Goal: Obtain resource: Obtain resource

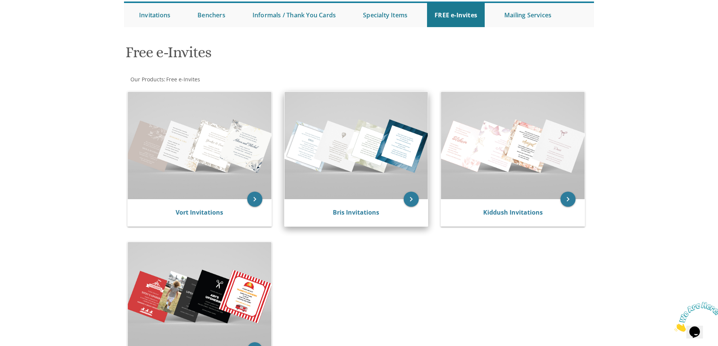
click at [345, 150] on img at bounding box center [356, 145] width 144 height 107
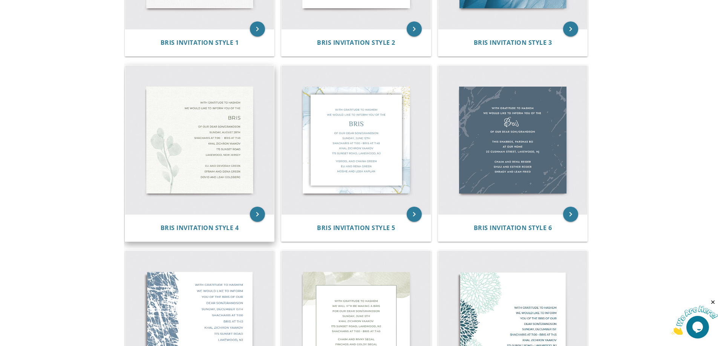
scroll to position [339, 0]
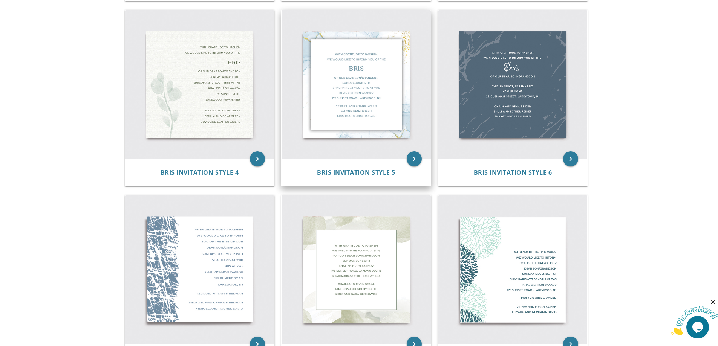
click at [331, 84] on img at bounding box center [355, 84] width 149 height 149
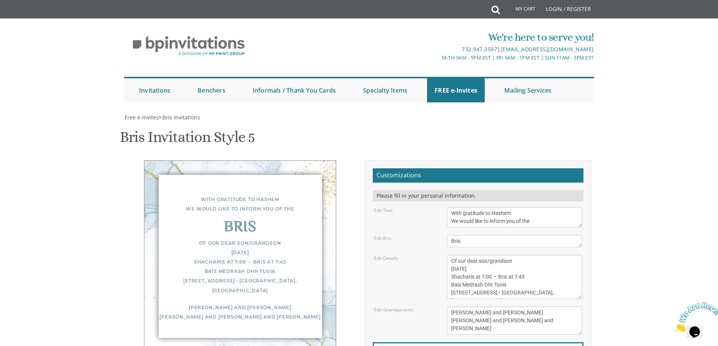
click at [462, 214] on textarea "With gratitude to Hashem We would like to inform you of the" at bounding box center [514, 217] width 135 height 20
type textarea "With much gratitude to [PERSON_NAME] We would like to inform you of the"
click at [471, 255] on textarea "Of our dear son/grandson [DATE] Shacharis at 7:00 • Bris at 7:45 Bais Medrash O…" at bounding box center [514, 277] width 135 height 44
drag, startPoint x: 471, startPoint y: 231, endPoint x: 506, endPoint y: 232, distance: 34.7
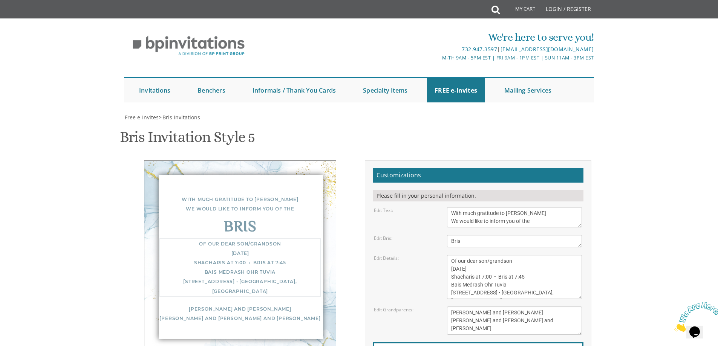
click at [506, 255] on textarea "Of our dear son/grandson [DATE] Shacharis at 7:00 • Bris at 7:45 Bais Medrash O…" at bounding box center [514, 277] width 135 height 44
click at [527, 255] on textarea "Of our dear son/grandson [DATE] Shacharis at 7:00 • Bris at 7:45 Bais Medrash O…" at bounding box center [514, 277] width 135 height 44
click at [488, 255] on textarea "Of our dear son/grandson [DATE] Shacharis at 7:00 • Bris at 7:45 Bais Medrash O…" at bounding box center [514, 277] width 135 height 44
drag, startPoint x: 514, startPoint y: 202, endPoint x: 530, endPoint y: 201, distance: 16.2
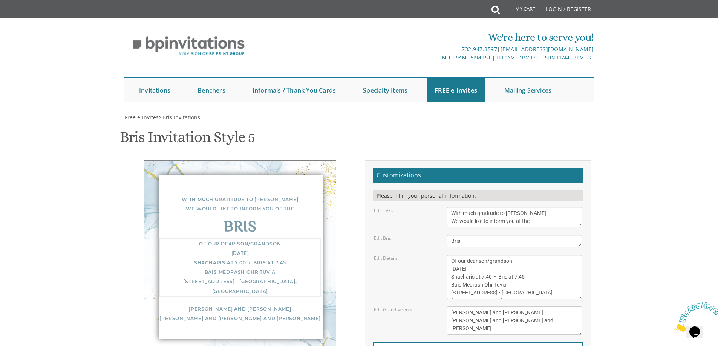
click at [530, 255] on textarea "Of our dear son/grandson [DATE] Shacharis at 7:00 • Bris at 7:45 Bais Medrash O…" at bounding box center [514, 277] width 135 height 44
click at [484, 255] on textarea "Of our dear son/grandson [DATE] Shacharis at 7:00 • Bris at 7:45 Bais Medrash O…" at bounding box center [514, 277] width 135 height 44
drag, startPoint x: 499, startPoint y: 217, endPoint x: 446, endPoint y: 216, distance: 53.1
click at [446, 255] on div "Of our dear son/grandson [DATE] Shacharis at 7:00 • Bris at 7:45 Bais Medrash O…" at bounding box center [514, 277] width 146 height 44
type textarea "Of our dear son/grandson Sunday, August 31st Shacharis at 7:40 • Bris at 8:30 B…"
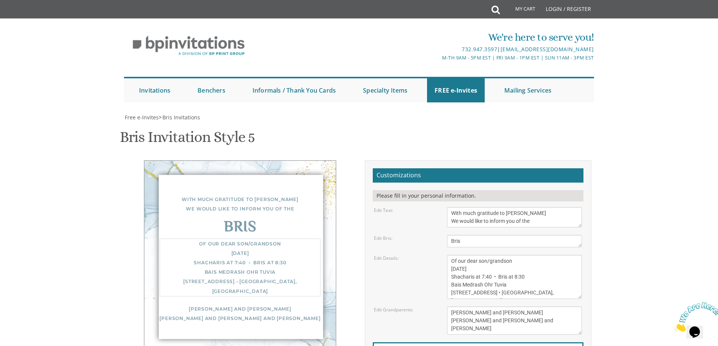
scroll to position [113, 0]
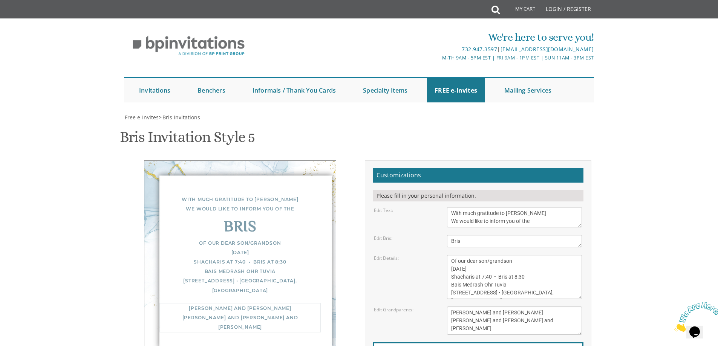
drag, startPoint x: 516, startPoint y: 217, endPoint x: 449, endPoint y: 194, distance: 71.0
click at [449, 307] on textarea "[PERSON_NAME] and [PERSON_NAME] [PERSON_NAME] and [PERSON_NAME] and [PERSON_NAM…" at bounding box center [514, 321] width 135 height 28
paste textarea "אהרן נח ופרידי בראון גם אנו מצטרפים להנ"ל צבי אלימלך בראון ורעיתו יצחק גאלדבערג…"
click at [502, 307] on textarea "[PERSON_NAME] and [PERSON_NAME] [PERSON_NAME] and [PERSON_NAME] and [PERSON_NAM…" at bounding box center [514, 321] width 135 height 28
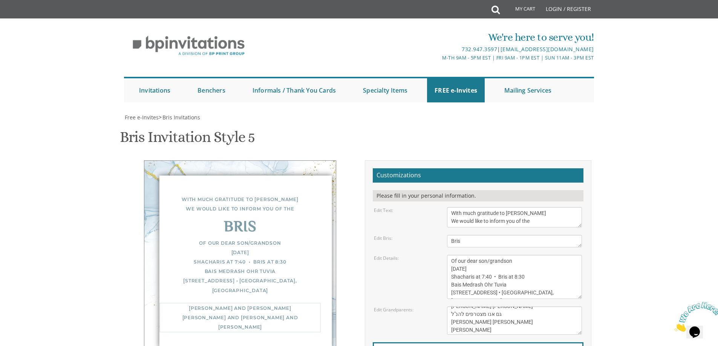
scroll to position [8, 0]
type textarea "אהרן נח ופרידי בראון גם אנו מצטרפים להנ"ל צבי אלימלך בראון ורעיתו יצחק גאלדבערג…"
click at [518, 255] on textarea "Of our dear son/grandson [DATE] Shacharis at 7:00 • Bris at 7:45 Bais Medrash O…" at bounding box center [514, 277] width 135 height 44
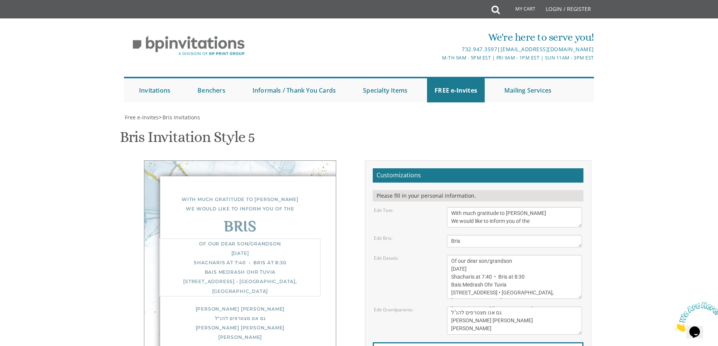
click at [541, 255] on textarea "Of our dear son/grandson [DATE] Shacharis at 7:00 • Bris at 7:45 Bais Medrash O…" at bounding box center [514, 277] width 135 height 44
click at [490, 255] on textarea "Of our dear son/grandson [DATE] Shacharis at 7:00 • Bris at 7:45 Bais Medrash O…" at bounding box center [514, 277] width 135 height 44
drag, startPoint x: 507, startPoint y: 134, endPoint x: 444, endPoint y: 137, distance: 63.4
click at [444, 255] on div "Of our dear son/grandson [DATE] Shacharis at 7:00 • Bris at 7:45 Bais Medrash O…" at bounding box center [514, 277] width 146 height 44
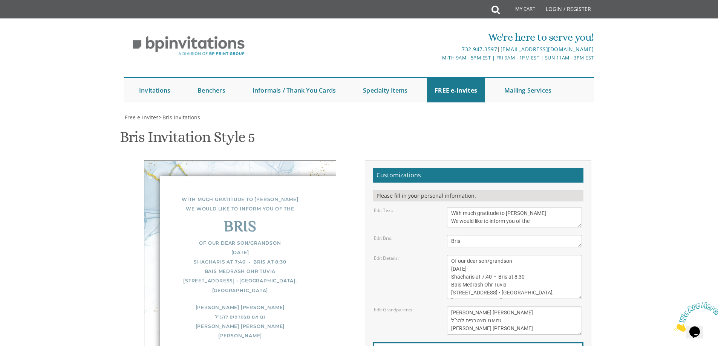
scroll to position [118, 0]
click at [512, 255] on textarea "Of our dear son/grandson [DATE] Shacharis at 7:00 • Bris at 7:45 Bais Medrash O…" at bounding box center [514, 277] width 135 height 44
drag, startPoint x: 513, startPoint y: 166, endPoint x: 445, endPoint y: 167, distance: 68.2
click at [445, 255] on div "Of our dear son/grandson [DATE] Shacharis at 7:00 • Bris at 7:45 Bais Medrash O…" at bounding box center [514, 277] width 146 height 44
type textarea "Of our dear son/grandson [DATE] Shacharis at 7:40 • Bris at [STREET_ADDRESS] • …"
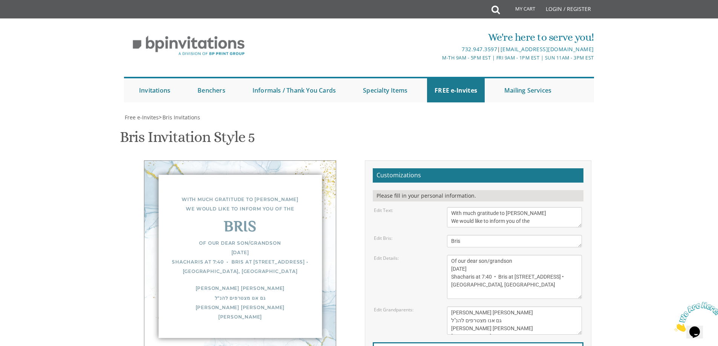
click at [635, 154] on body "My Cart Total: View Cart Item(s) Submit My Cart Total: View Cart Item(s) Login …" at bounding box center [359, 307] width 718 height 615
click at [523, 307] on textarea "[PERSON_NAME] and [PERSON_NAME] [PERSON_NAME] and [PERSON_NAME] and [PERSON_NAM…" at bounding box center [514, 321] width 135 height 28
type textarea "[PERSON_NAME] [PERSON_NAME] גם אנו מצטרפים להנ"ל [PERSON_NAME] [PERSON_NAME] [P…"
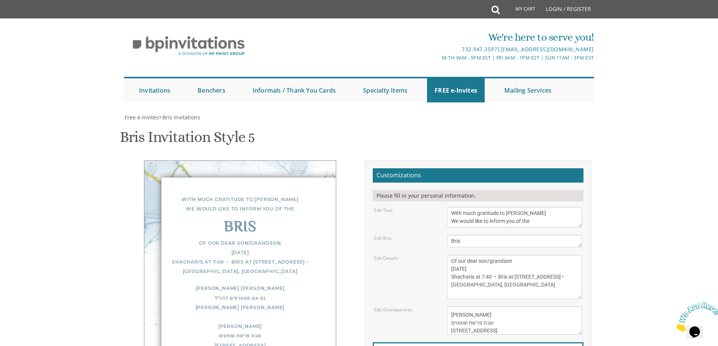
click at [613, 190] on body "My Cart Total: View Cart Item(s) Submit My Cart Total: View Cart Item(s) Login …" at bounding box center [359, 307] width 718 height 615
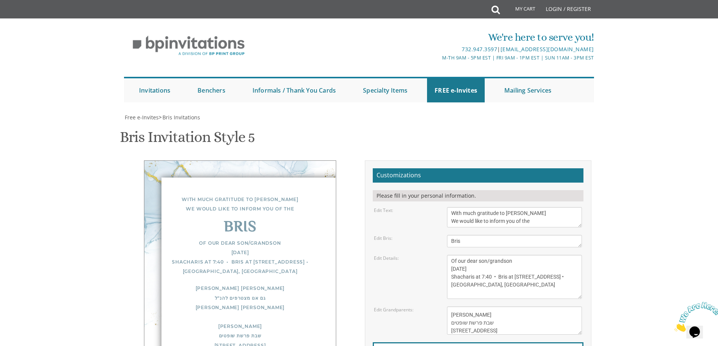
type input "[EMAIL_ADDRESS][DOMAIN_NAME]"
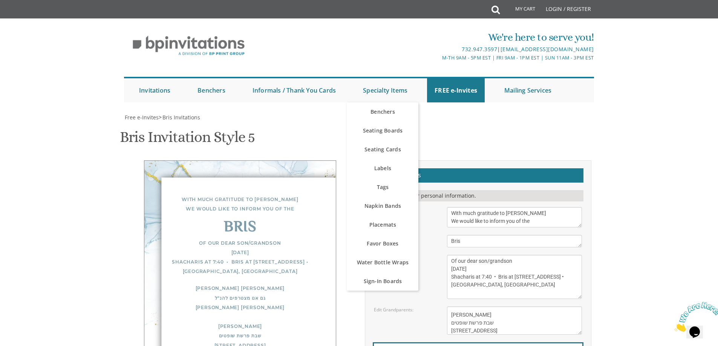
scroll to position [231, 0]
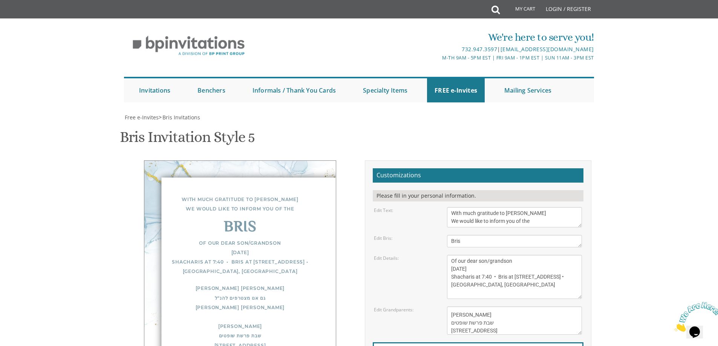
click at [519, 183] on div "Customizations Please fill in your personal information. Edit Text: With gratit…" at bounding box center [478, 287] width 226 height 254
click at [577, 123] on div "Bris Invitation Style 5 SKU: bris5" at bounding box center [359, 138] width 478 height 30
click at [530, 207] on textarea "With gratitude to Hashem We would like to inform you of the" at bounding box center [514, 217] width 135 height 20
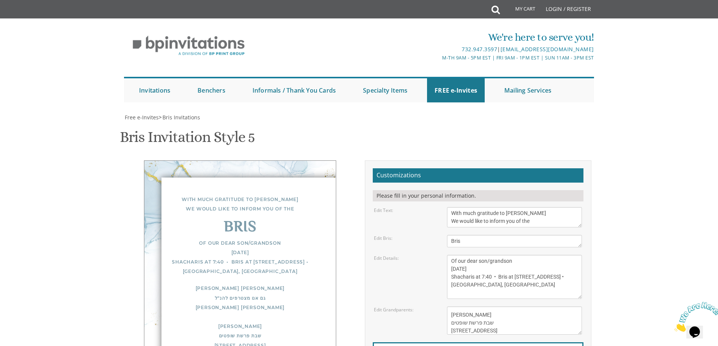
click at [326, 160] on div "With much gratitude to Hashem We would like to inform you of the Bris Of our de…" at bounding box center [240, 275] width 192 height 230
drag, startPoint x: 324, startPoint y: 145, endPoint x: 296, endPoint y: 150, distance: 28.2
click at [296, 160] on div "With much gratitude to Hashem We would like to inform you of the Bris Of our de…" at bounding box center [240, 275] width 192 height 230
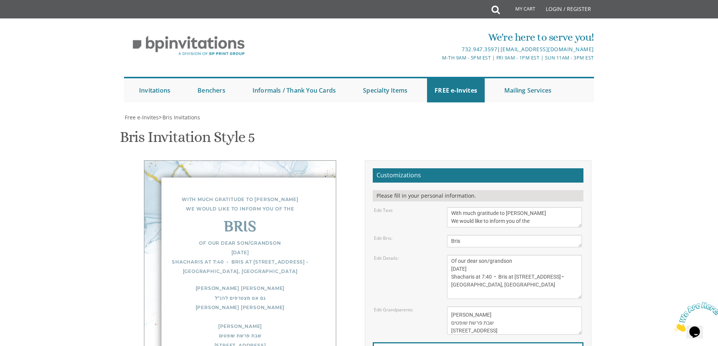
scroll to position [80, 0]
click at [317, 195] on div "With much gratitude to [PERSON_NAME] We would like to inform you of the" at bounding box center [239, 204] width 161 height 19
click at [255, 195] on div "With much gratitude to [PERSON_NAME] We would like to inform you of the" at bounding box center [239, 204] width 161 height 19
click at [307, 195] on div "With much gratitude to [PERSON_NAME] We would like to inform you of the" at bounding box center [239, 204] width 161 height 19
click at [405, 160] on div "Customizations Please fill in your personal information. Edit Text: With gratit…" at bounding box center [478, 287] width 226 height 254
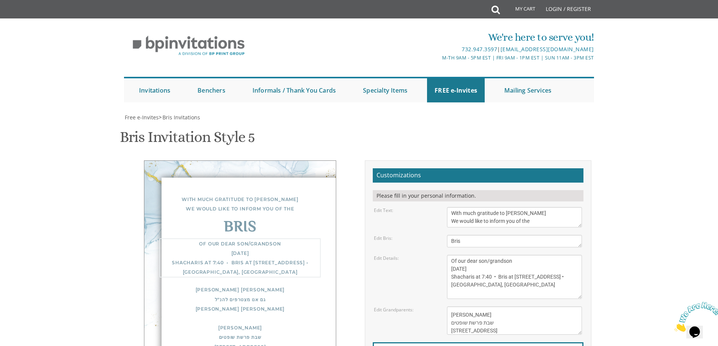
drag, startPoint x: 543, startPoint y: 203, endPoint x: 447, endPoint y: 181, distance: 97.9
click at [447, 255] on textarea "Of our dear son/grandson [DATE] Shacharis at 7:00 • Bris at 7:45 Bais Medrash O…" at bounding box center [514, 277] width 135 height 44
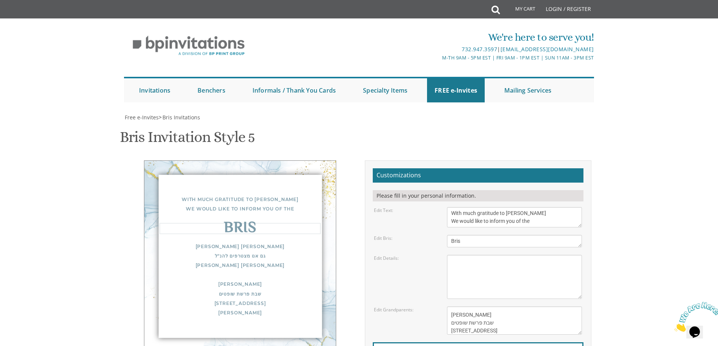
drag, startPoint x: 467, startPoint y: 159, endPoint x: 440, endPoint y: 158, distance: 27.5
click at [440, 235] on div "Edit Bris: Bris" at bounding box center [477, 241] width 219 height 12
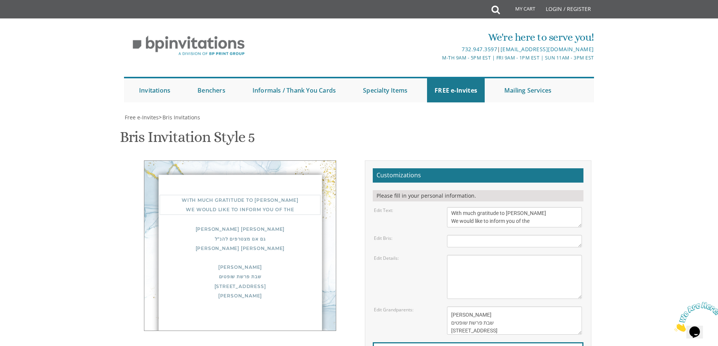
drag, startPoint x: 541, startPoint y: 140, endPoint x: 446, endPoint y: 129, distance: 96.3
click at [446, 207] on div "With gratitude to Hashem We would like to inform you of the" at bounding box center [514, 217] width 146 height 20
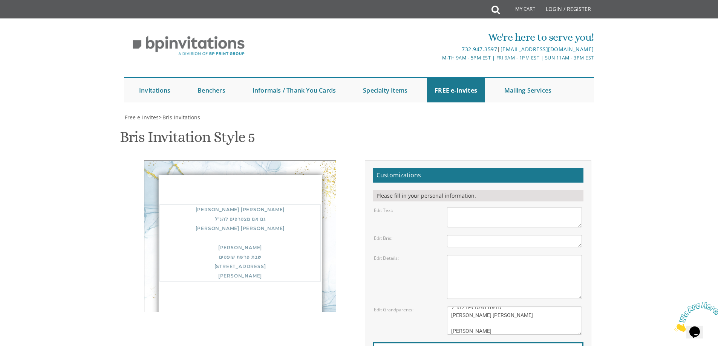
scroll to position [0, 0]
drag, startPoint x: 487, startPoint y: 251, endPoint x: 449, endPoint y: 224, distance: 47.6
click at [449, 224] on form "Customizations Please fill in your personal information. Edit Text: With gratit…" at bounding box center [478, 284] width 211 height 233
type textarea "יצחק גאלדבערג ורעיתו"
drag, startPoint x: 507, startPoint y: 239, endPoint x: 447, endPoint y: 213, distance: 66.0
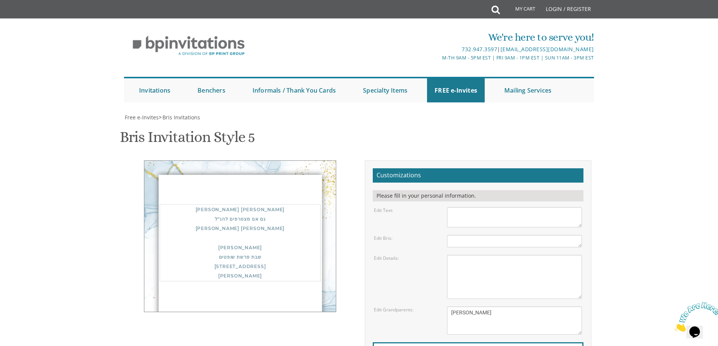
click at [447, 213] on form "Customizations Please fill in your personal information. Edit Text: With gratit…" at bounding box center [478, 284] width 211 height 233
drag, startPoint x: 451, startPoint y: 178, endPoint x: 455, endPoint y: 180, distance: 4.9
click at [451, 255] on textarea "Of our dear son/grandson [DATE] Shacharis at 7:00 • Bris at 7:45 Bais Medrash O…" at bounding box center [514, 277] width 135 height 44
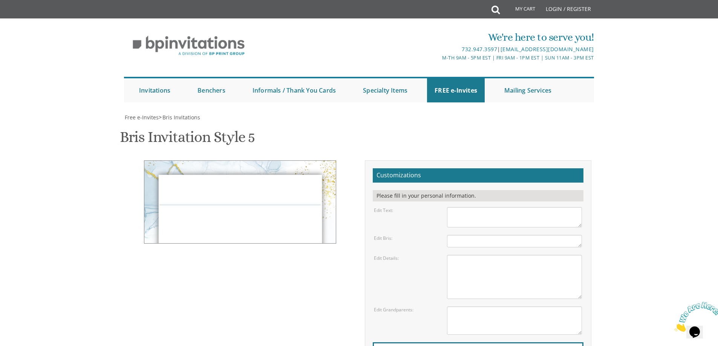
click at [489, 255] on textarea "Of our dear son/grandson [DATE] Shacharis at 7:00 • Bris at 7:45 Bais Medrash O…" at bounding box center [514, 277] width 135 height 44
click at [482, 168] on form "Customizations Please fill in your personal information. Edit Text: With gratit…" at bounding box center [478, 284] width 211 height 233
drag, startPoint x: 281, startPoint y: 124, endPoint x: 289, endPoint y: 195, distance: 71.6
click at [289, 195] on div "Customizations Please fill in your personal information. Edit Text: Edit Bris:" at bounding box center [358, 287] width 475 height 254
click at [266, 160] on div at bounding box center [240, 197] width 192 height 74
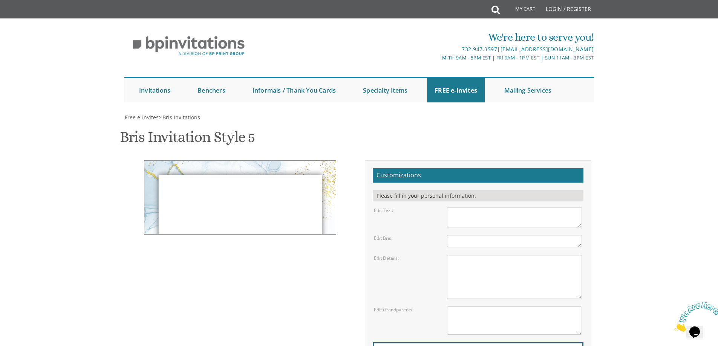
drag, startPoint x: 253, startPoint y: 124, endPoint x: 620, endPoint y: 186, distance: 371.7
click at [619, 195] on body "My Cart Total: View Cart Item(s) Submit My Cart Total: View Cart Item(s) Login …" at bounding box center [359, 307] width 718 height 615
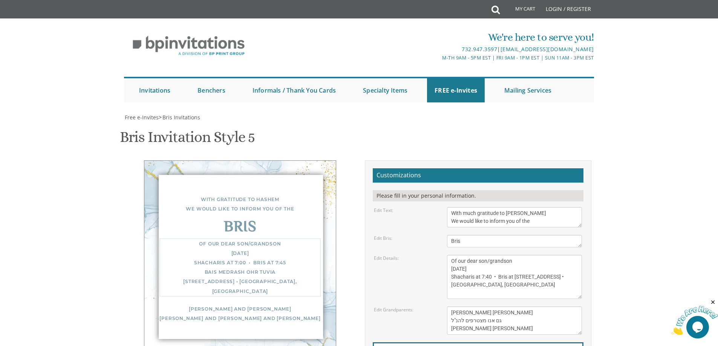
drag, startPoint x: 553, startPoint y: 204, endPoint x: 528, endPoint y: 202, distance: 24.6
click at [528, 255] on textarea "Of our dear son/grandson [DATE] Shacharis at 7:00 • Bris at 7:45 Bais Medrash O…" at bounding box center [514, 277] width 135 height 44
click at [517, 255] on textarea "Of our dear son/grandson [DATE] Shacharis at 7:00 • Bris at 7:45 Bais Medrash O…" at bounding box center [514, 277] width 135 height 44
drag, startPoint x: 550, startPoint y: 204, endPoint x: 444, endPoint y: 167, distance: 112.1
click at [444, 168] on form "Customizations Please fill in your personal information. Edit Text: With gratit…" at bounding box center [478, 284] width 211 height 233
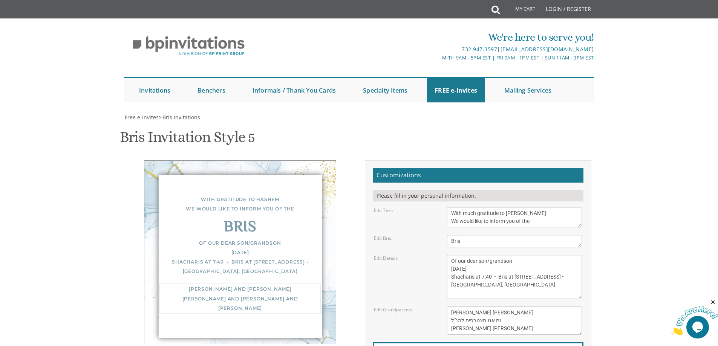
click at [475, 307] on textarea "[PERSON_NAME] and [PERSON_NAME] [PERSON_NAME] and [PERSON_NAME] and [PERSON_NAM…" at bounding box center [514, 321] width 135 height 28
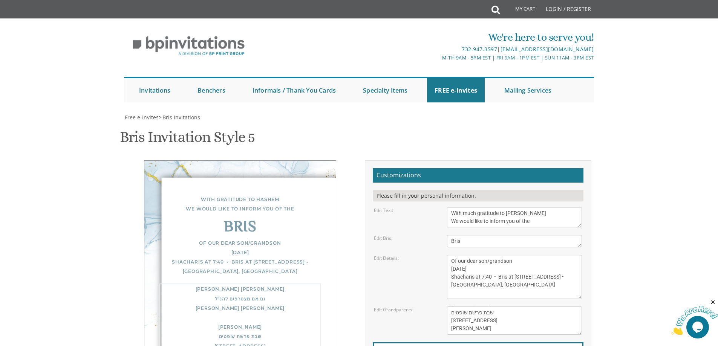
click at [510, 307] on textarea "[PERSON_NAME] and [PERSON_NAME] [PERSON_NAME] and [PERSON_NAME] and [PERSON_NAM…" at bounding box center [514, 321] width 135 height 28
drag, startPoint x: 489, startPoint y: 239, endPoint x: 450, endPoint y: 238, distance: 38.4
click at [450, 307] on textarea "[PERSON_NAME] and [PERSON_NAME] [PERSON_NAME] and [PERSON_NAME] and [PERSON_NAM…" at bounding box center [514, 321] width 135 height 28
click at [518, 307] on textarea "[PERSON_NAME] and [PERSON_NAME] [PERSON_NAME] and [PERSON_NAME] and [PERSON_NAM…" at bounding box center [514, 321] width 135 height 28
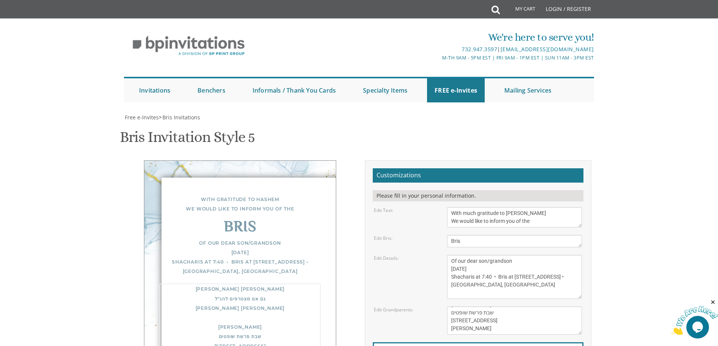
scroll to position [0, 0]
drag, startPoint x: 518, startPoint y: 174, endPoint x: 441, endPoint y: 141, distance: 83.5
click at [441, 168] on form "Customizations Please fill in your personal information. Edit Text: With gratit…" at bounding box center [478, 284] width 211 height 233
click at [648, 160] on body "My Cart Total: View Cart Item(s) Submit My Cart Total: View Cart Item(s) Login …" at bounding box center [359, 307] width 718 height 615
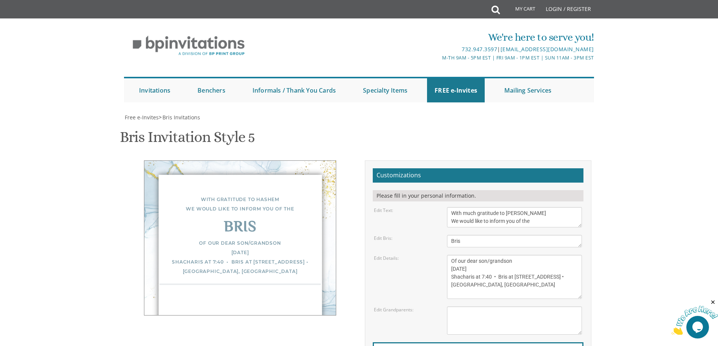
click at [484, 307] on textarea "[PERSON_NAME] and [PERSON_NAME] [PERSON_NAME] and [PERSON_NAME] and [PERSON_NAM…" at bounding box center [514, 321] width 135 height 28
paste textarea "Of our dear son/grandson [DATE] Shacharis at 7:40 • Bris at [STREET_ADDRESS] • …"
type textarea "Of our dear son/grandson [DATE] Shacharis at 7:40 • Bris at [STREET_ADDRESS] • …"
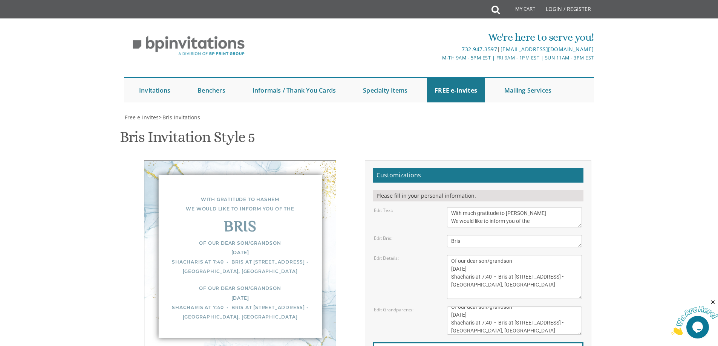
drag, startPoint x: 244, startPoint y: 77, endPoint x: 230, endPoint y: 51, distance: 30.0
drag, startPoint x: 230, startPoint y: 51, endPoint x: 215, endPoint y: 115, distance: 65.3
click at [215, 238] on div "Of our dear son/grandson [DATE] Shacharis at 7:40 • Bris at [STREET_ADDRESS] • …" at bounding box center [239, 257] width 161 height 38
drag, startPoint x: 215, startPoint y: 114, endPoint x: 102, endPoint y: 152, distance: 119.4
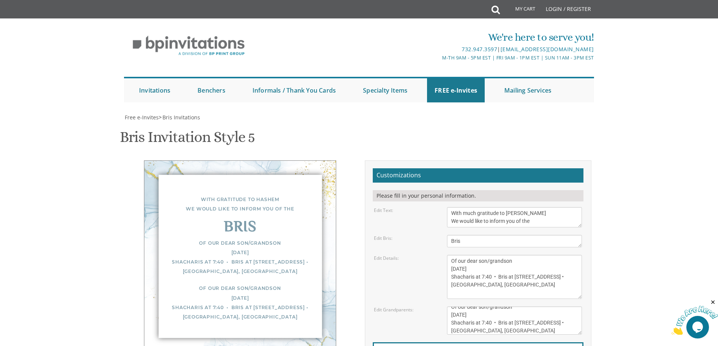
click at [115, 159] on body "My Cart Total: View Cart Item(s) Submit My Cart Total: View Cart Item(s) Login …" at bounding box center [359, 307] width 718 height 615
drag, startPoint x: 531, startPoint y: 66, endPoint x: 449, endPoint y: 53, distance: 83.2
click at [449, 207] on textarea "With gratitude to Hashem We would like to inform you of the" at bounding box center [514, 217] width 135 height 20
drag, startPoint x: 552, startPoint y: 130, endPoint x: 448, endPoint y: 99, distance: 108.3
click at [448, 255] on textarea "Of our dear son/grandson [DATE] Shacharis at 7:00 • Bris at 7:45 Bais Medrash O…" at bounding box center [514, 277] width 135 height 44
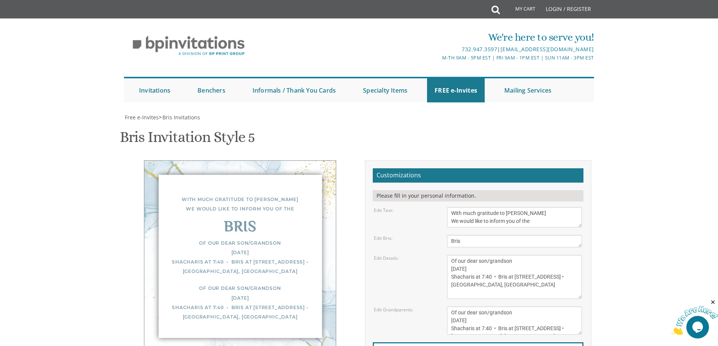
scroll to position [8, 0]
